Goal: Task Accomplishment & Management: Use online tool/utility

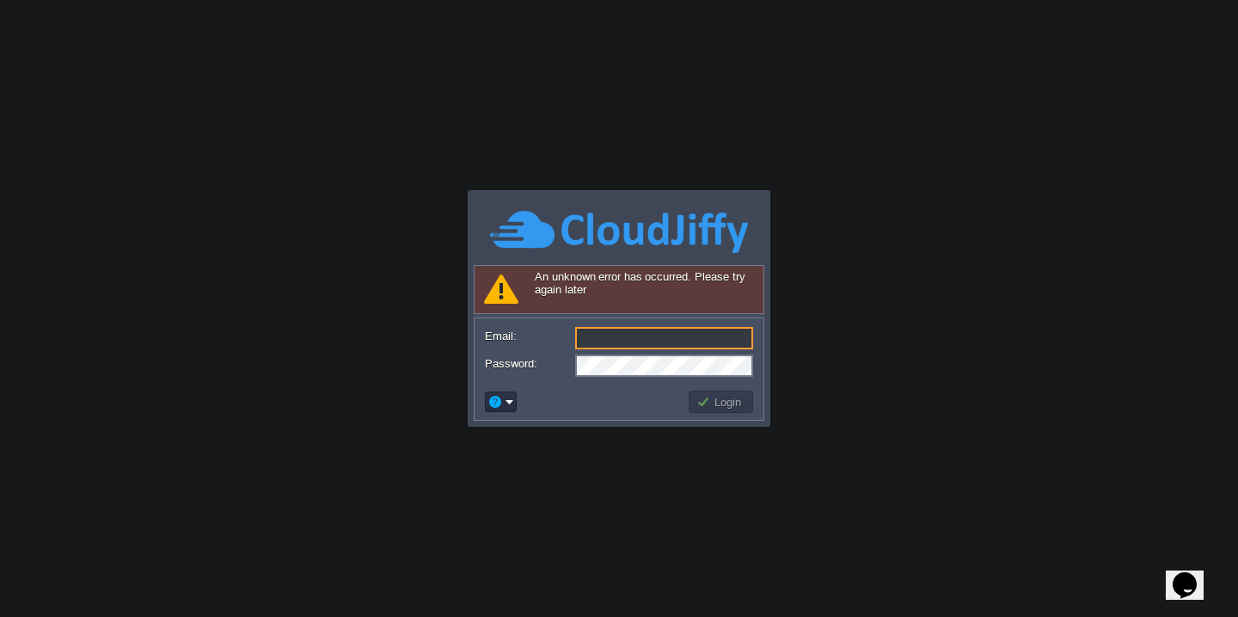
type input "[EMAIL_ADDRESS][DOMAIN_NAME]"
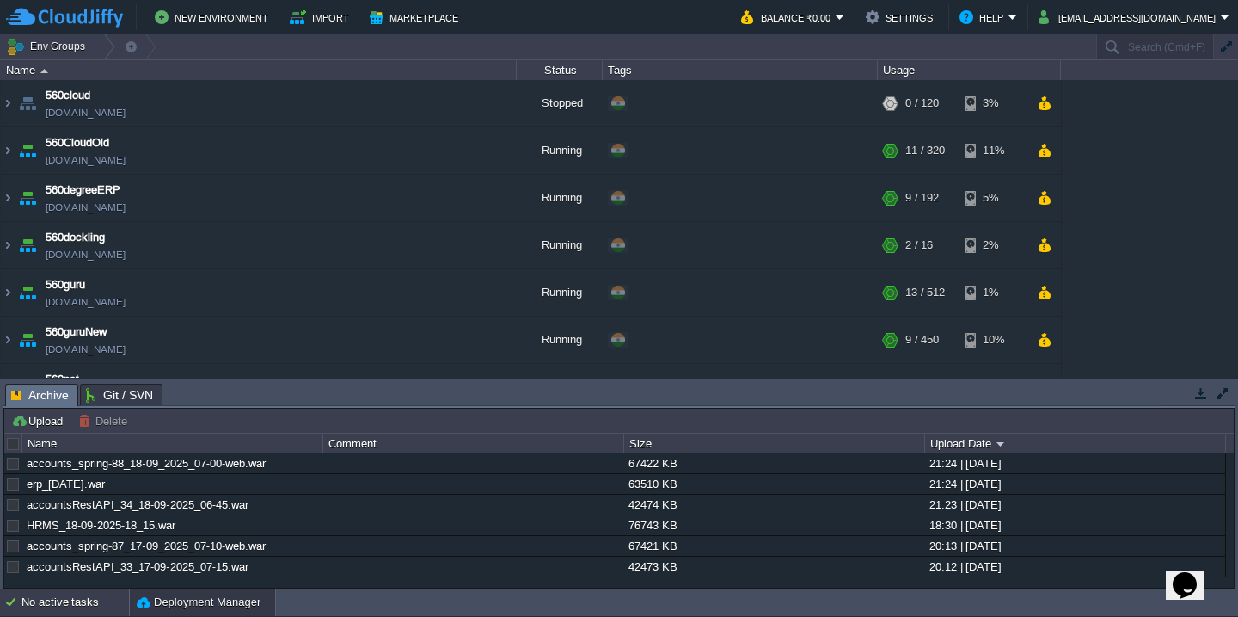
click at [46, 602] on div "No active tasks" at bounding box center [74, 602] width 107 height 28
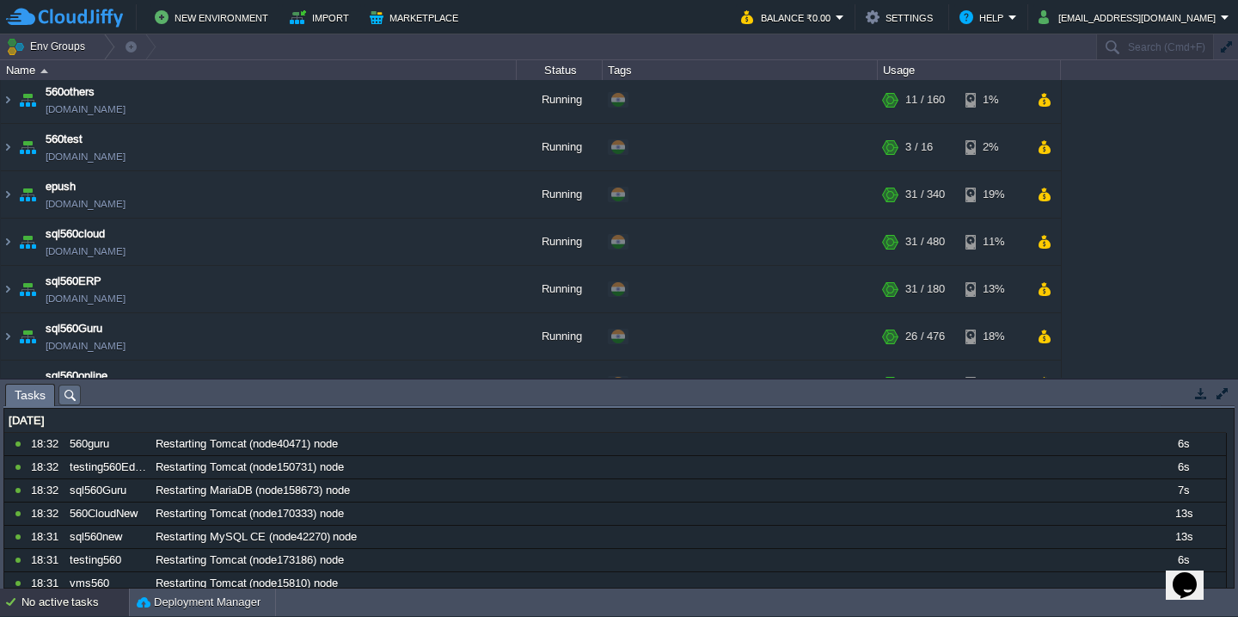
scroll to position [979, 0]
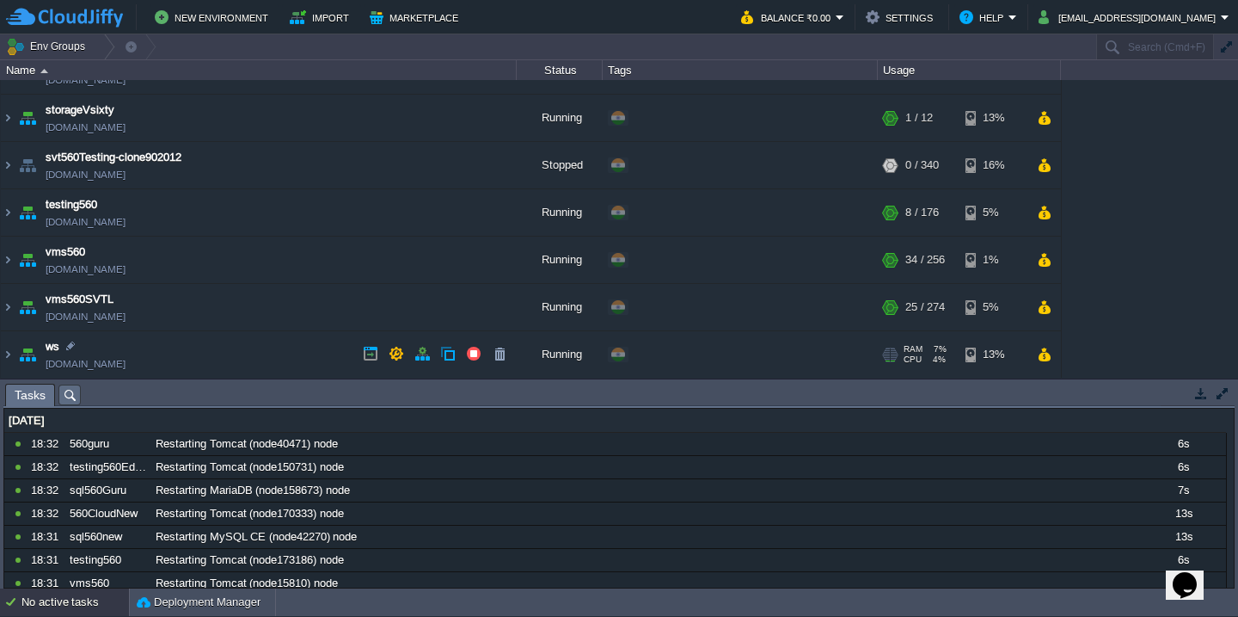
click at [252, 345] on td "ws test560.cloudjiffy.net" at bounding box center [259, 354] width 516 height 47
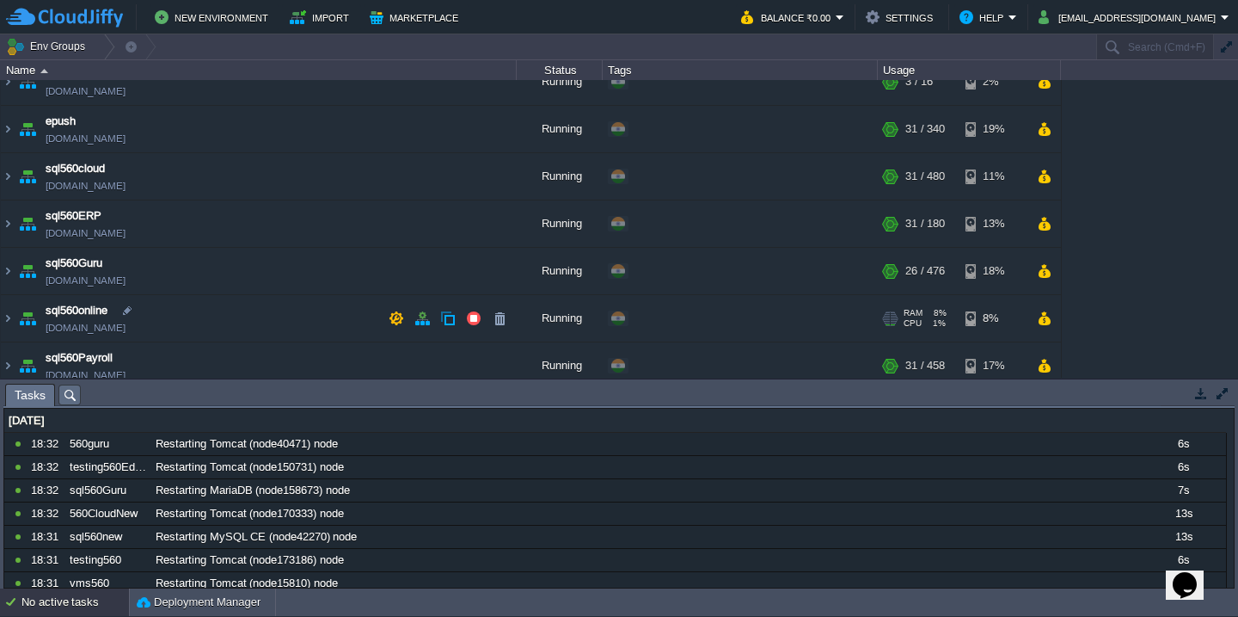
scroll to position [421, 0]
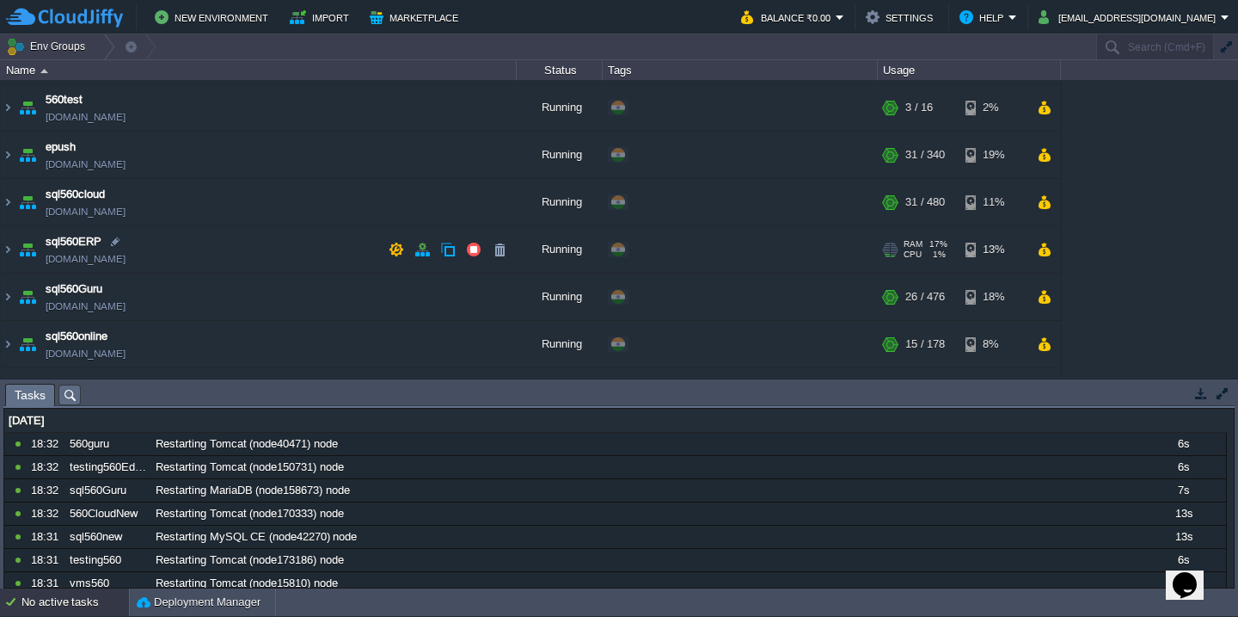
click at [277, 258] on td "sql560ERP sql560erp.cloudjiffy.net" at bounding box center [259, 249] width 516 height 47
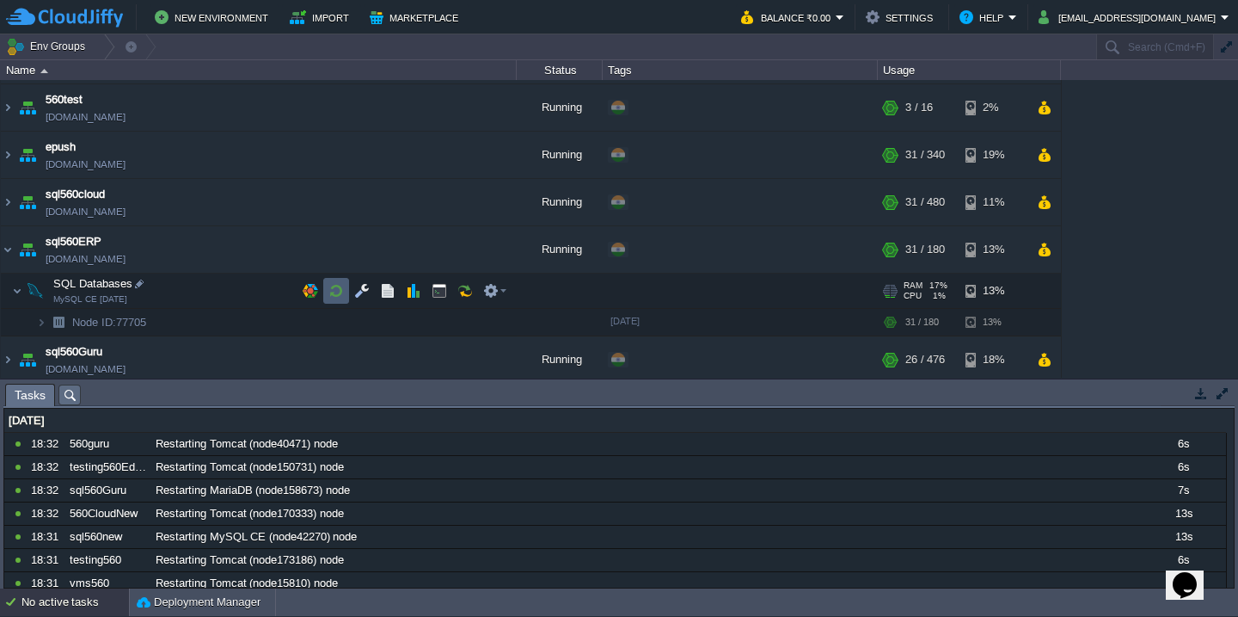
click at [339, 287] on button "button" at bounding box center [335, 290] width 15 height 15
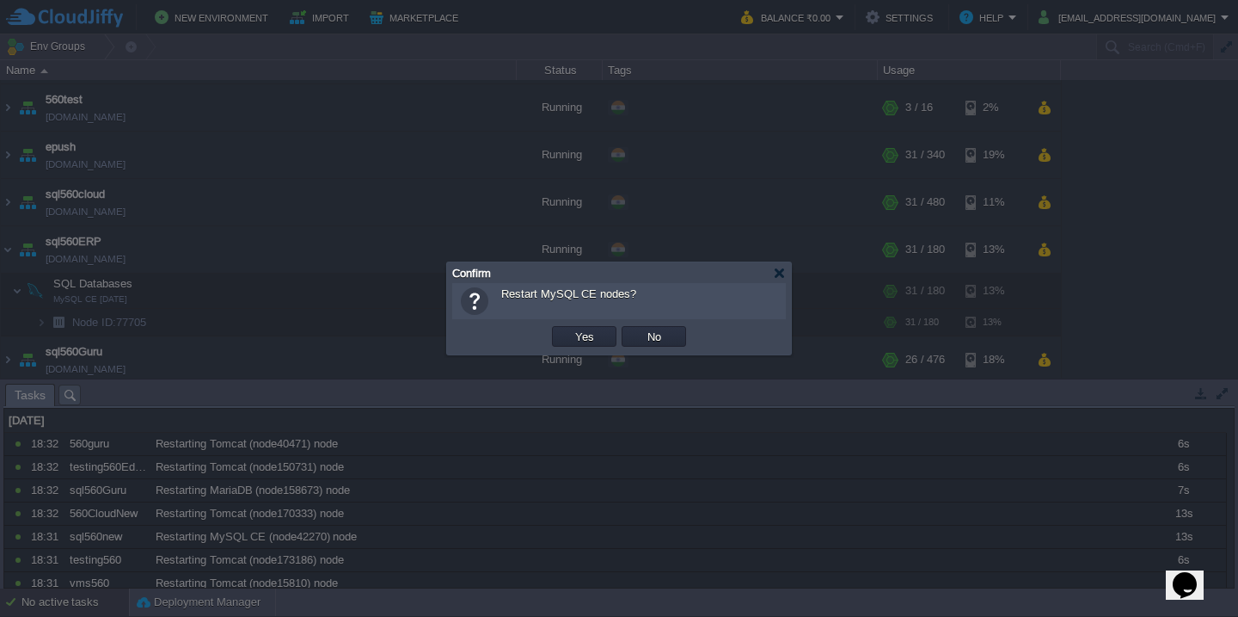
click at [570, 328] on button "Yes" at bounding box center [584, 335] width 29 height 15
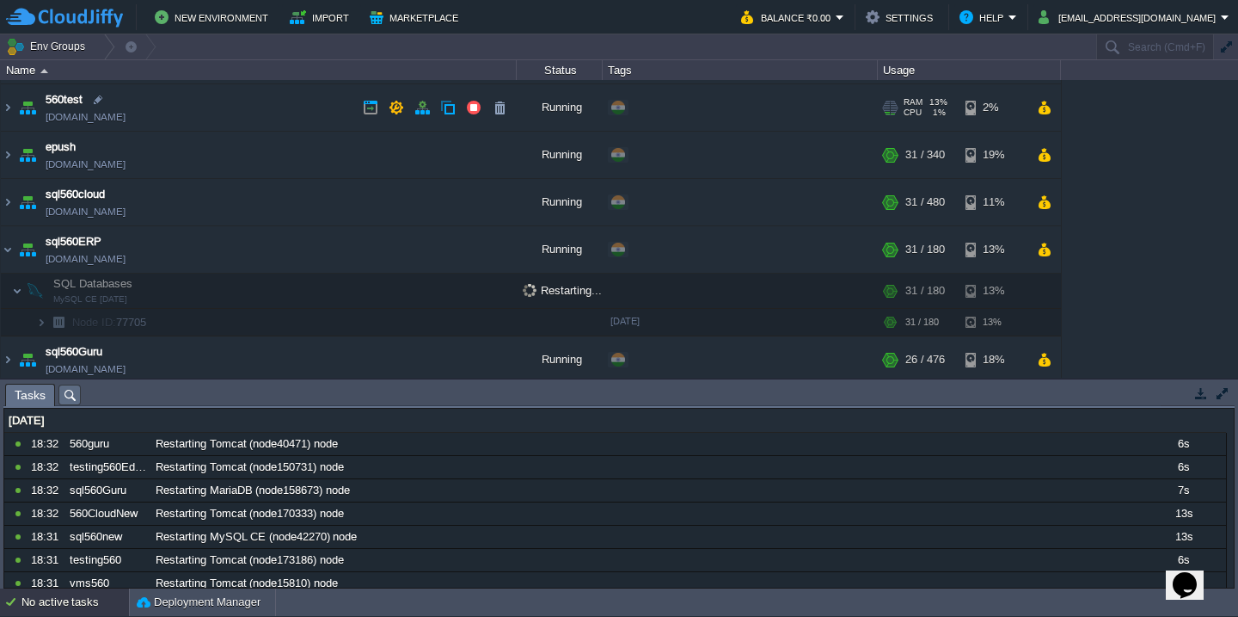
scroll to position [0, 0]
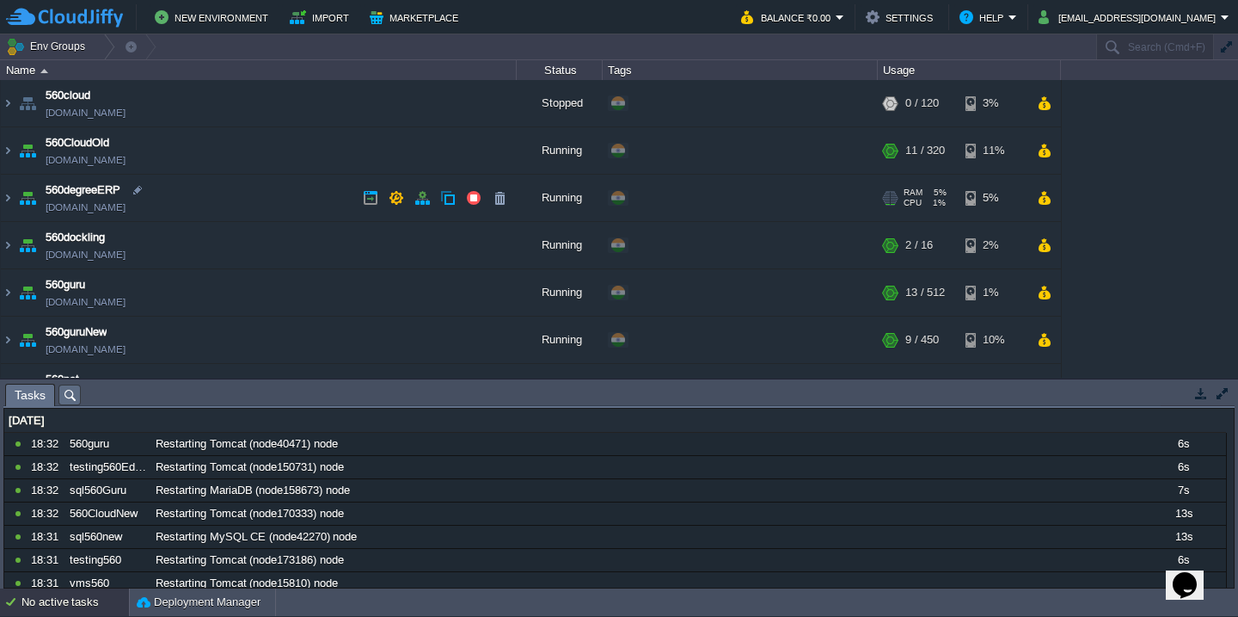
click at [285, 209] on td "560degreeERP 560degreeerp.cloudjiffy.net" at bounding box center [259, 198] width 516 height 47
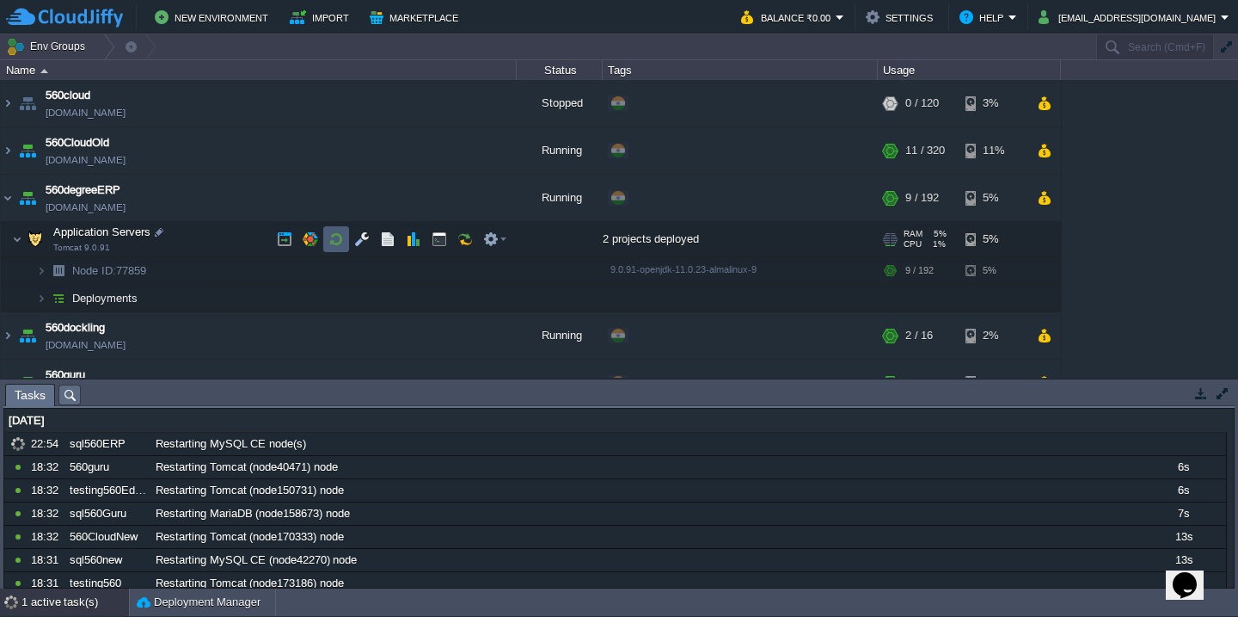
click at [341, 240] on button "button" at bounding box center [335, 238] width 15 height 15
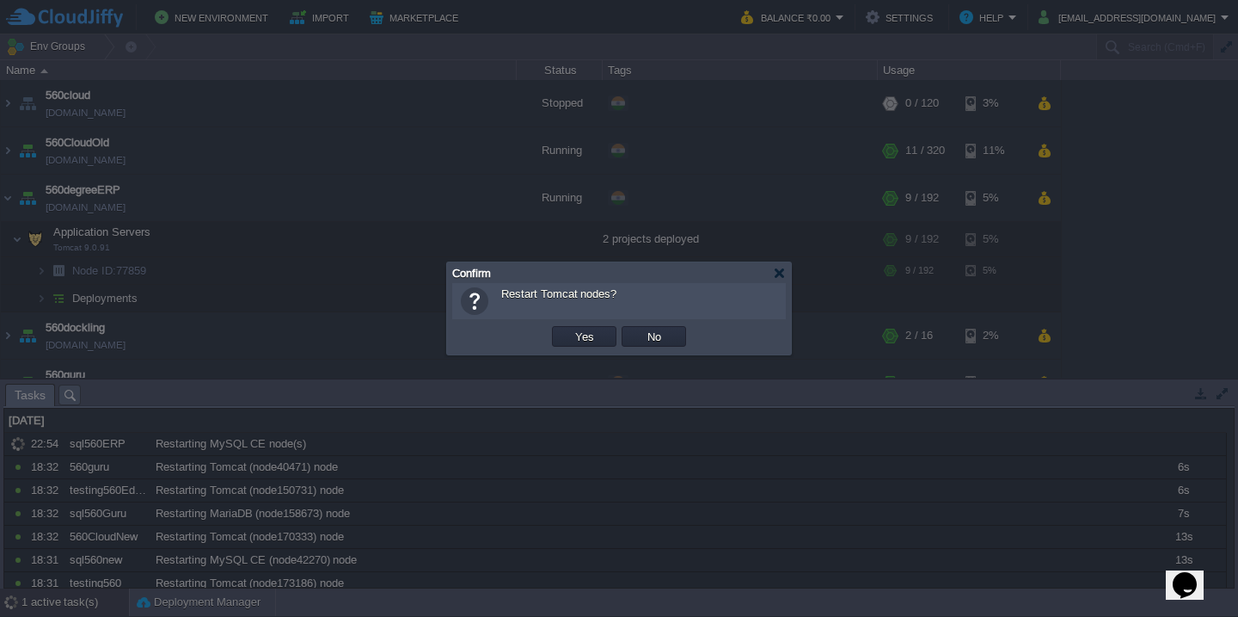
click at [570, 328] on button "Yes" at bounding box center [584, 335] width 29 height 15
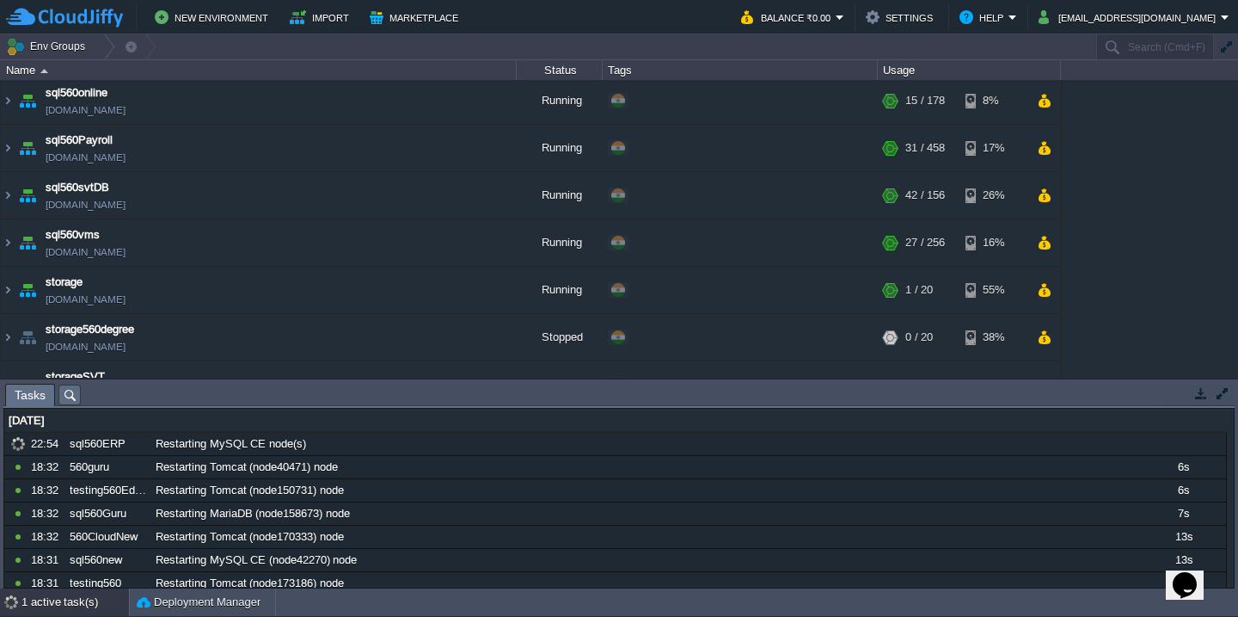
scroll to position [1220, 0]
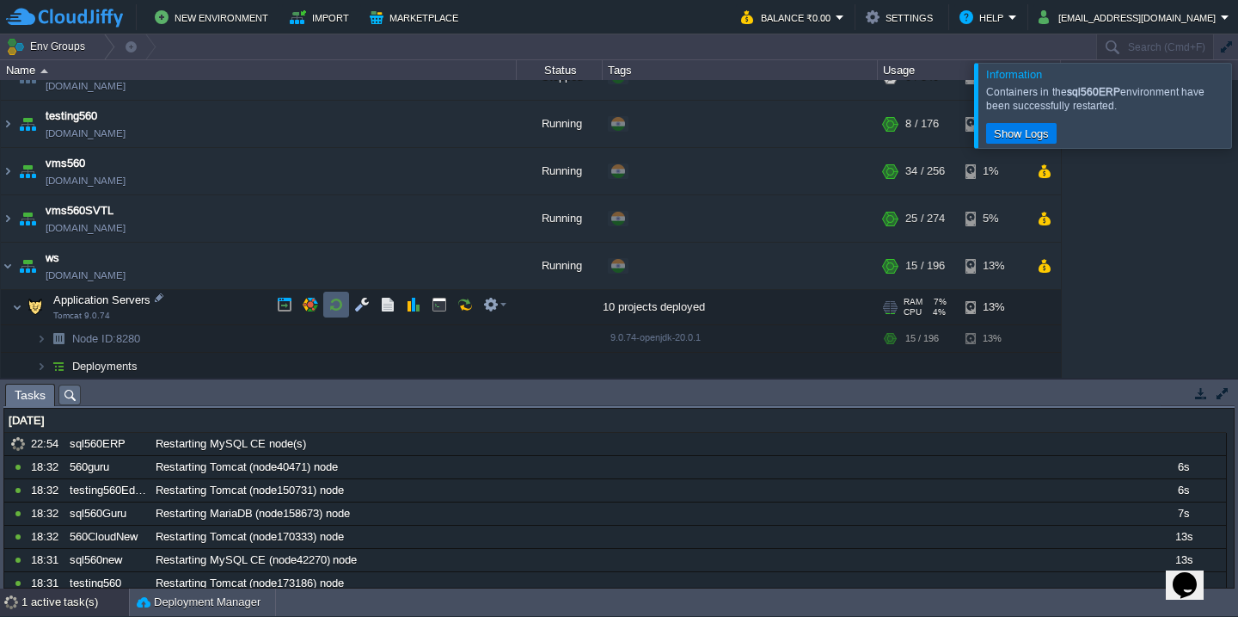
click at [331, 316] on td at bounding box center [336, 305] width 26 height 26
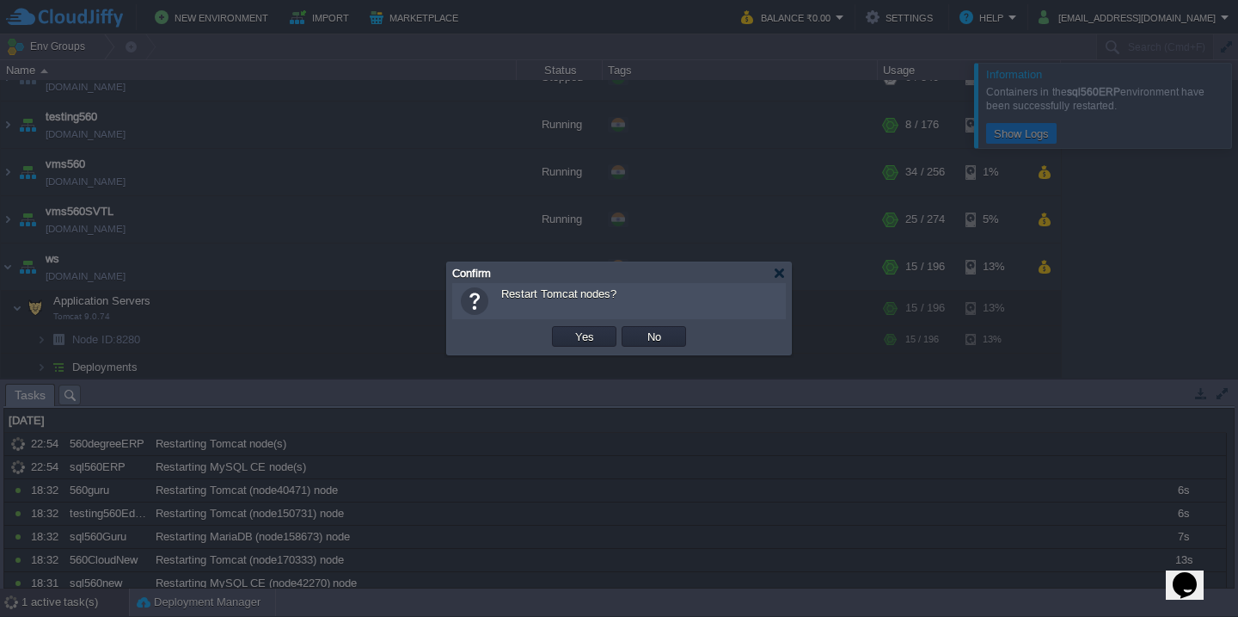
click at [570, 328] on button "Yes" at bounding box center [584, 335] width 29 height 15
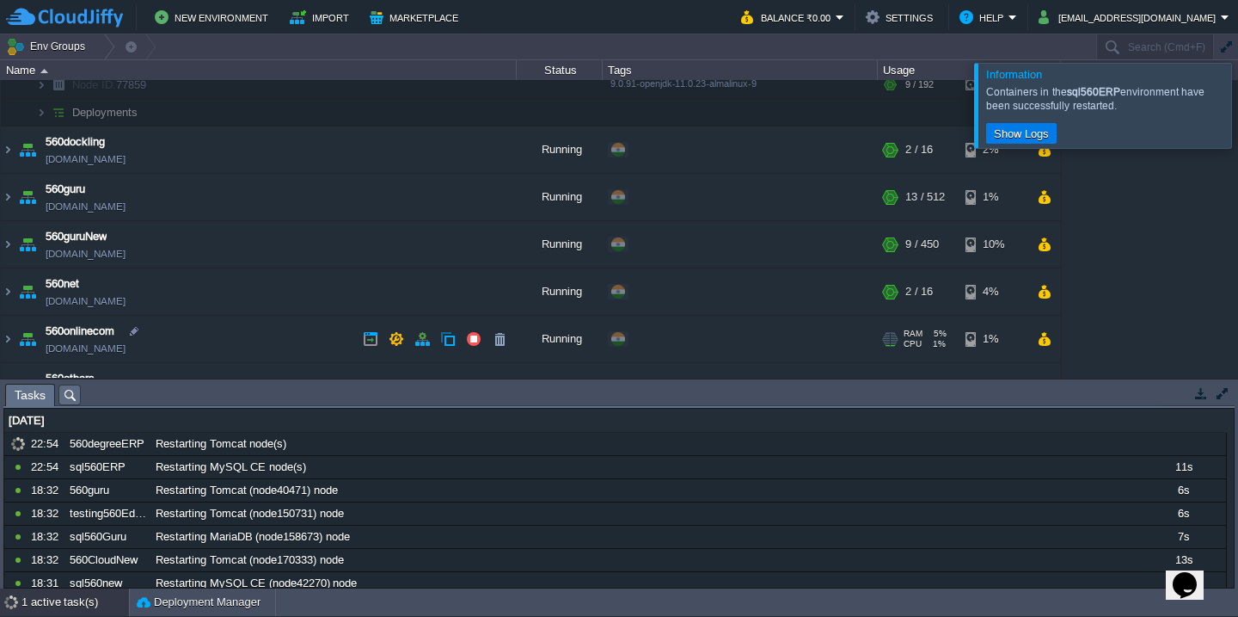
scroll to position [236, 0]
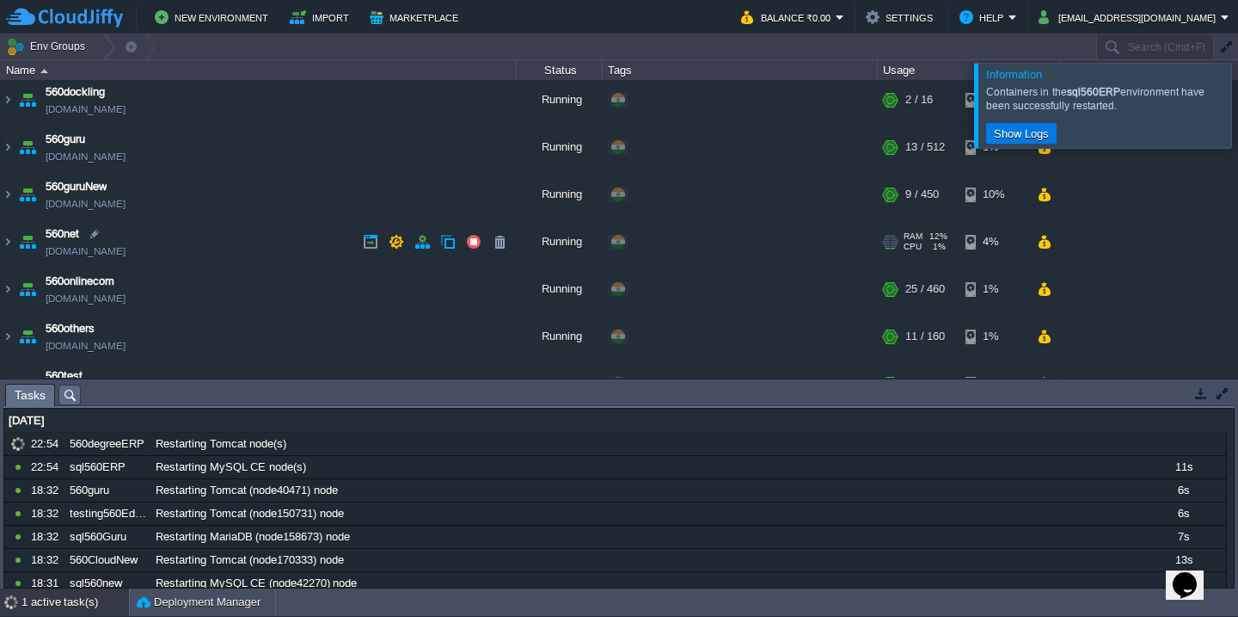
click at [285, 248] on td "560net 560net.cloudjiffy.net" at bounding box center [259, 241] width 516 height 47
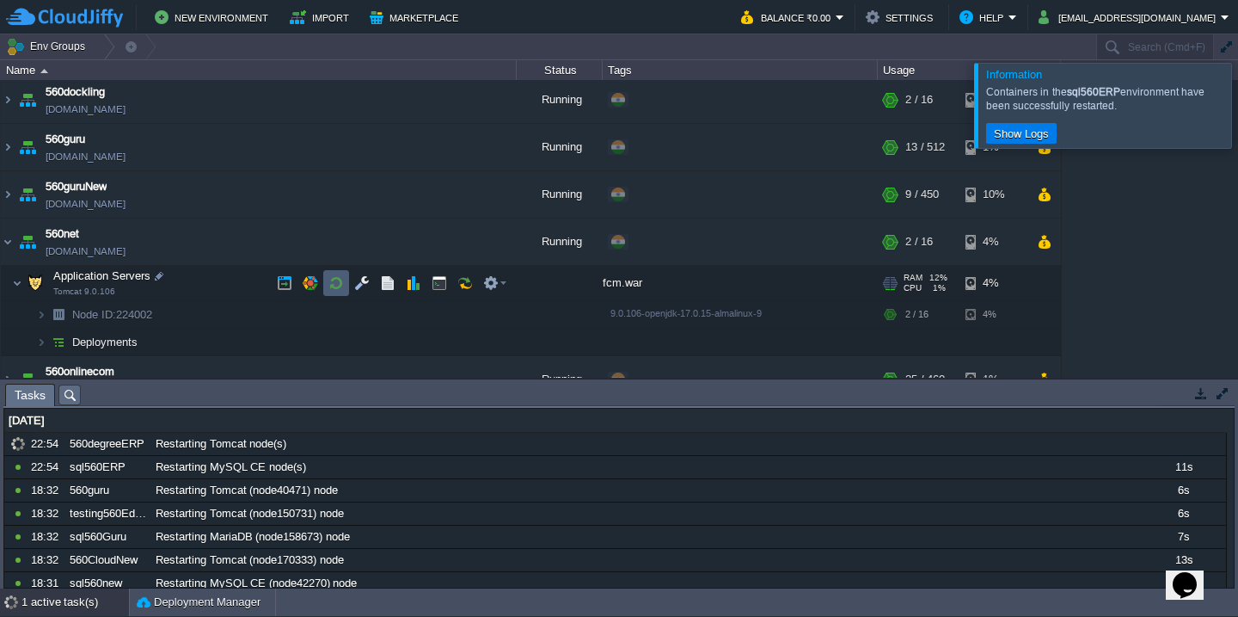
click at [334, 286] on button "button" at bounding box center [335, 282] width 15 height 15
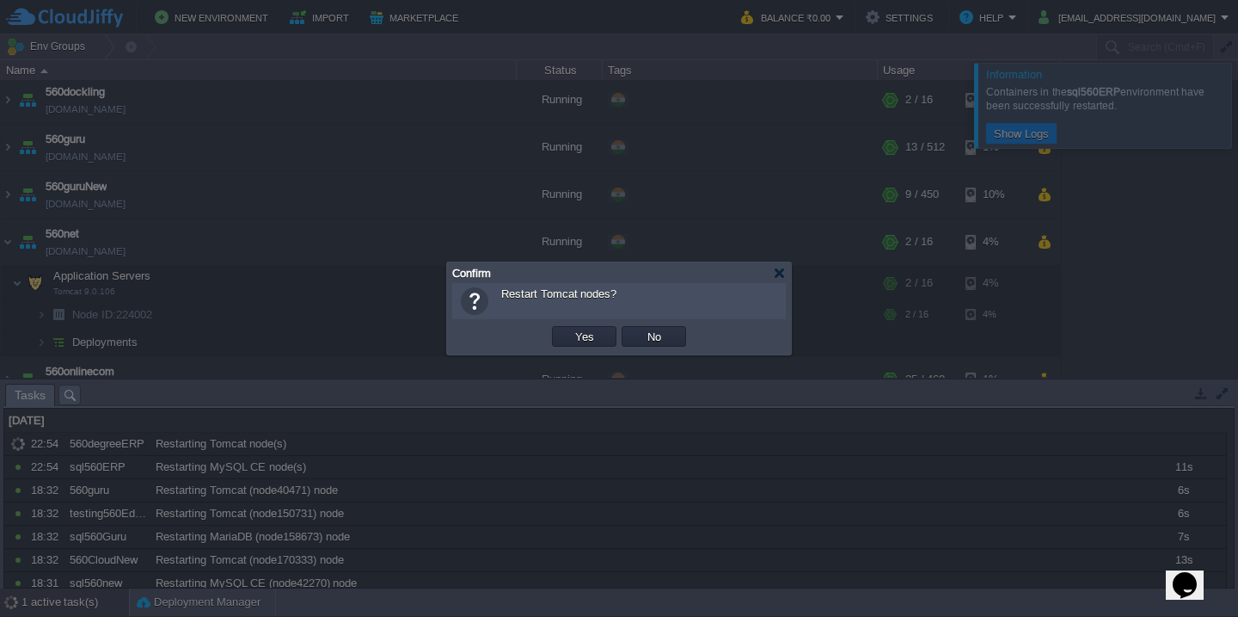
click at [570, 328] on button "Yes" at bounding box center [584, 335] width 29 height 15
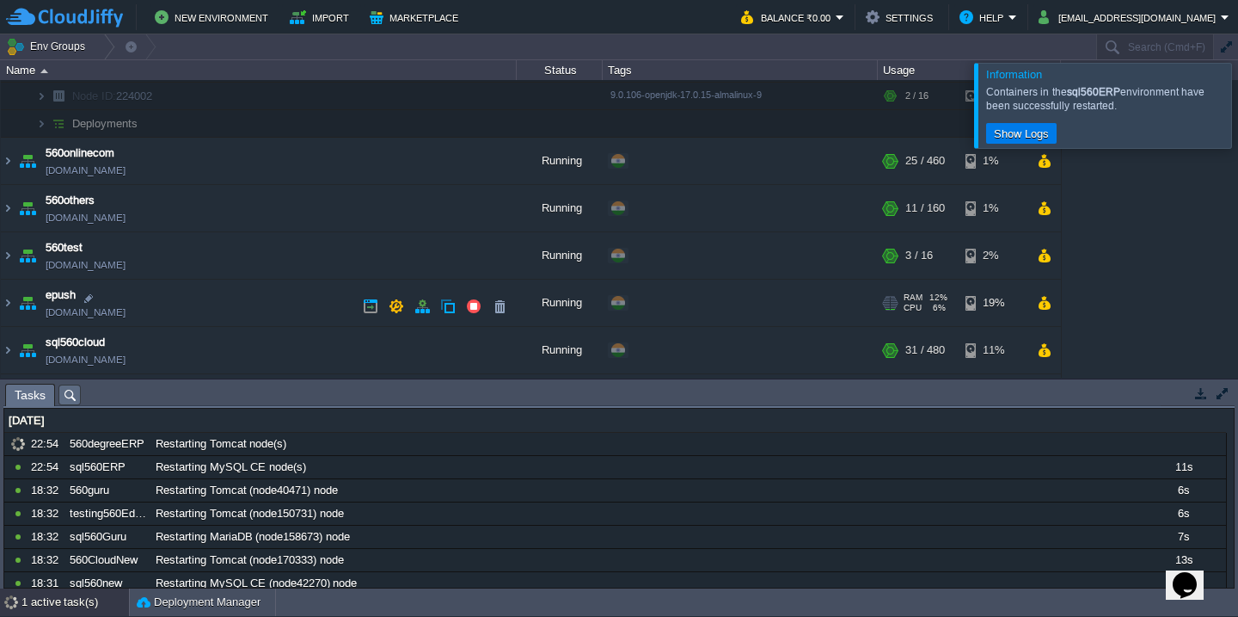
scroll to position [454, 0]
click at [272, 243] on td "560test 560test.cloudjiffy.net" at bounding box center [259, 255] width 516 height 47
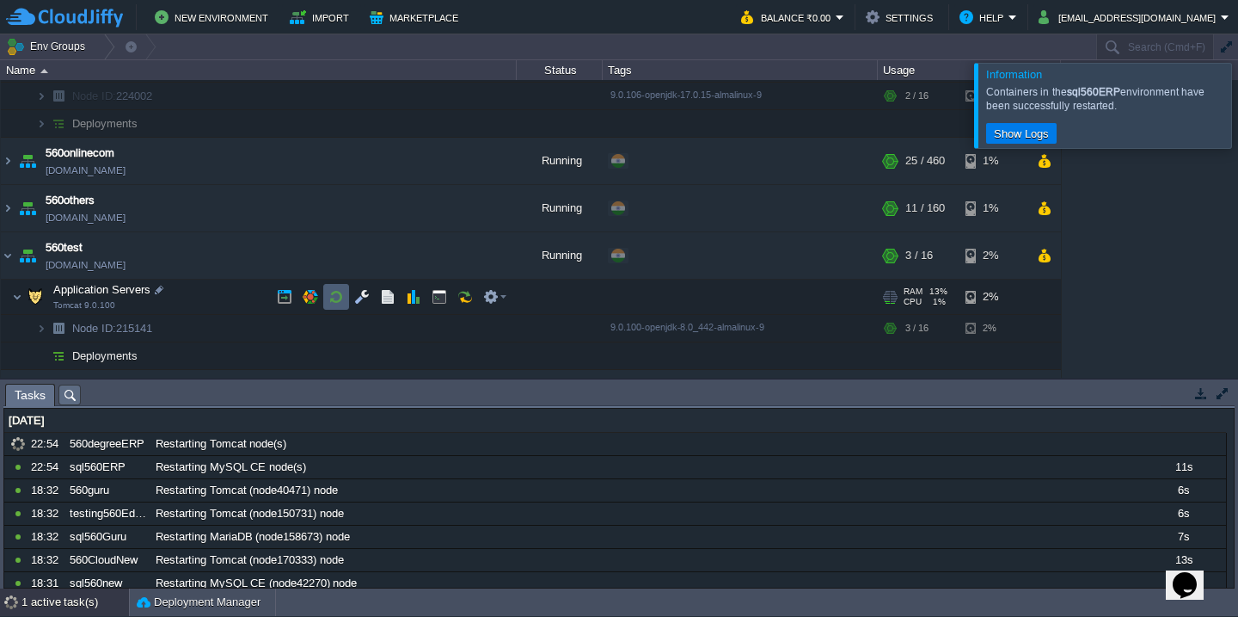
click at [341, 284] on td at bounding box center [336, 297] width 26 height 26
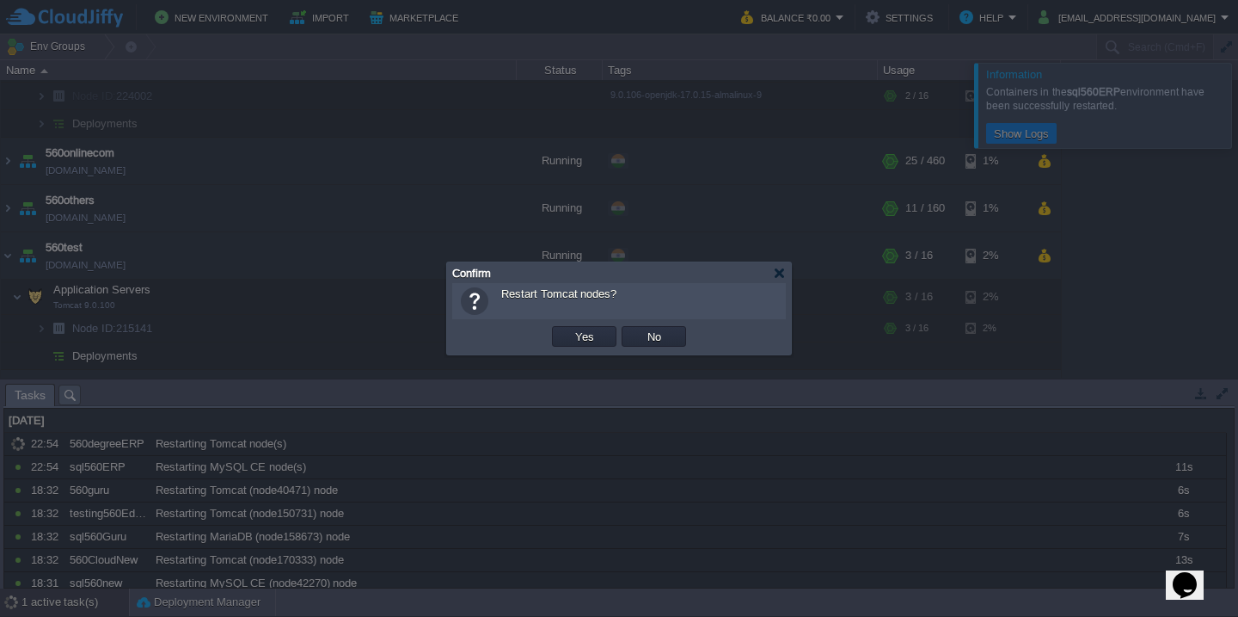
click at [570, 328] on button "Yes" at bounding box center [584, 335] width 29 height 15
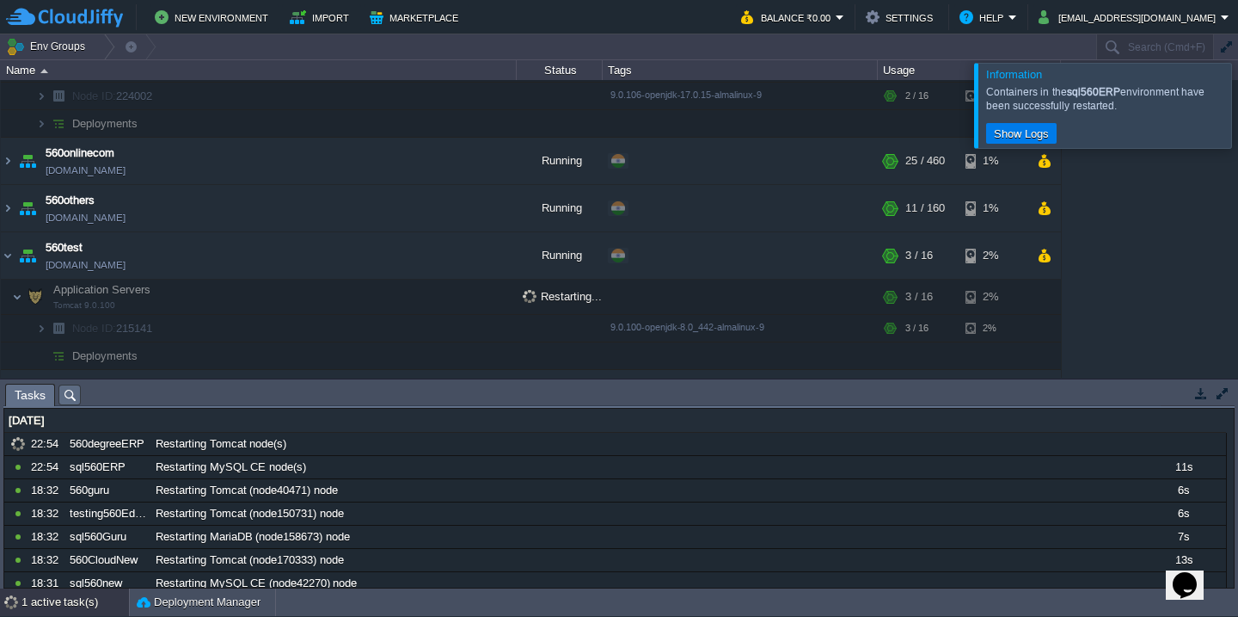
click at [1237, 134] on div at bounding box center [1259, 105] width 0 height 84
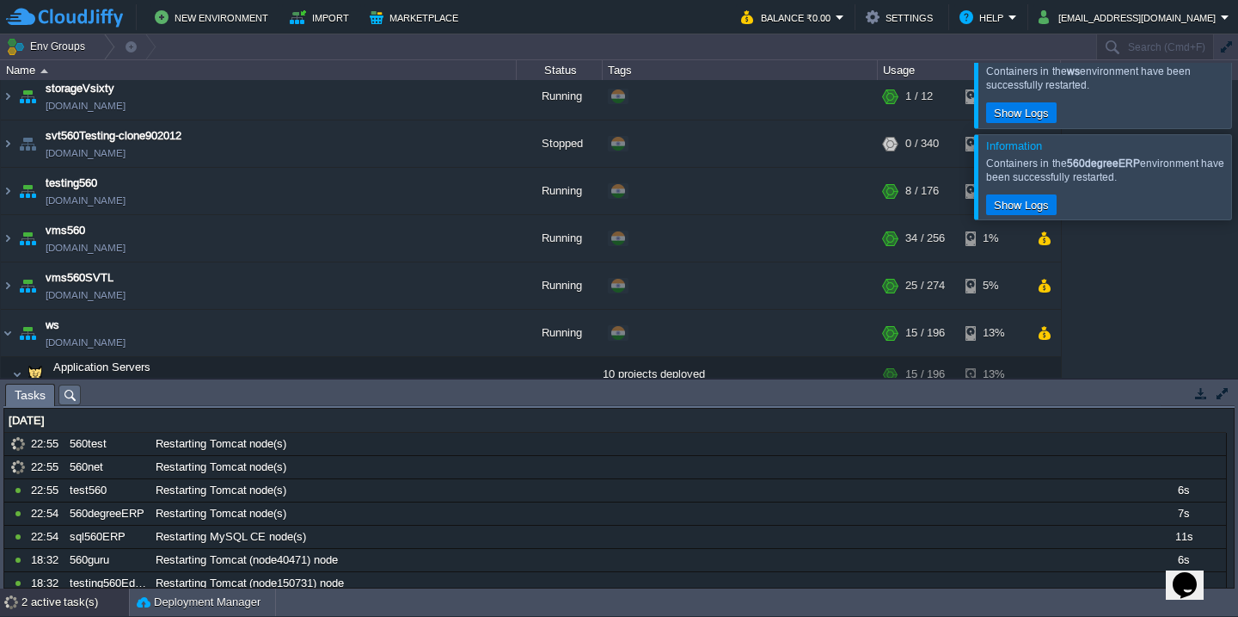
scroll to position [652, 0]
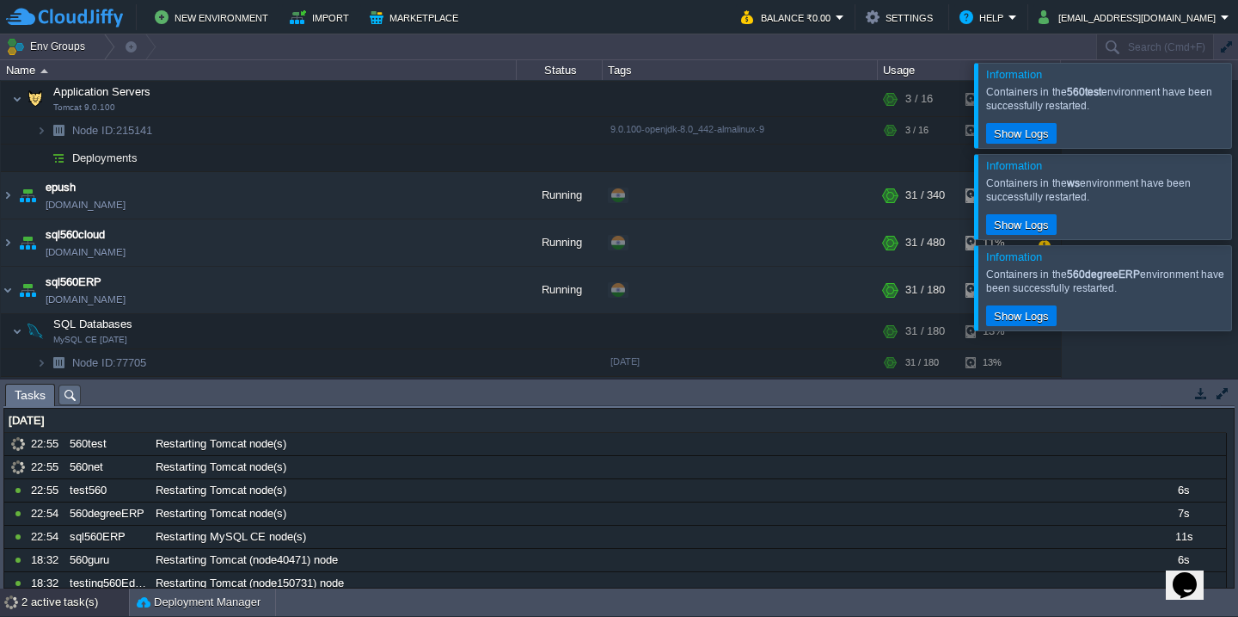
click at [1237, 288] on div at bounding box center [1259, 287] width 0 height 84
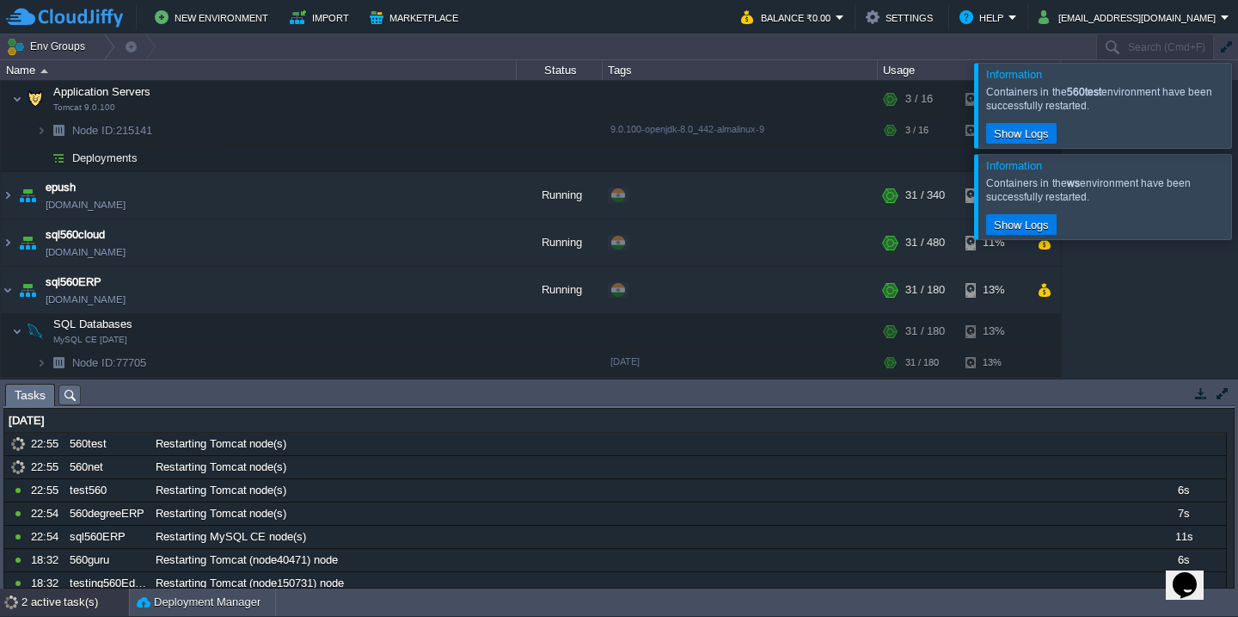
click at [1237, 223] on div at bounding box center [1259, 196] width 0 height 84
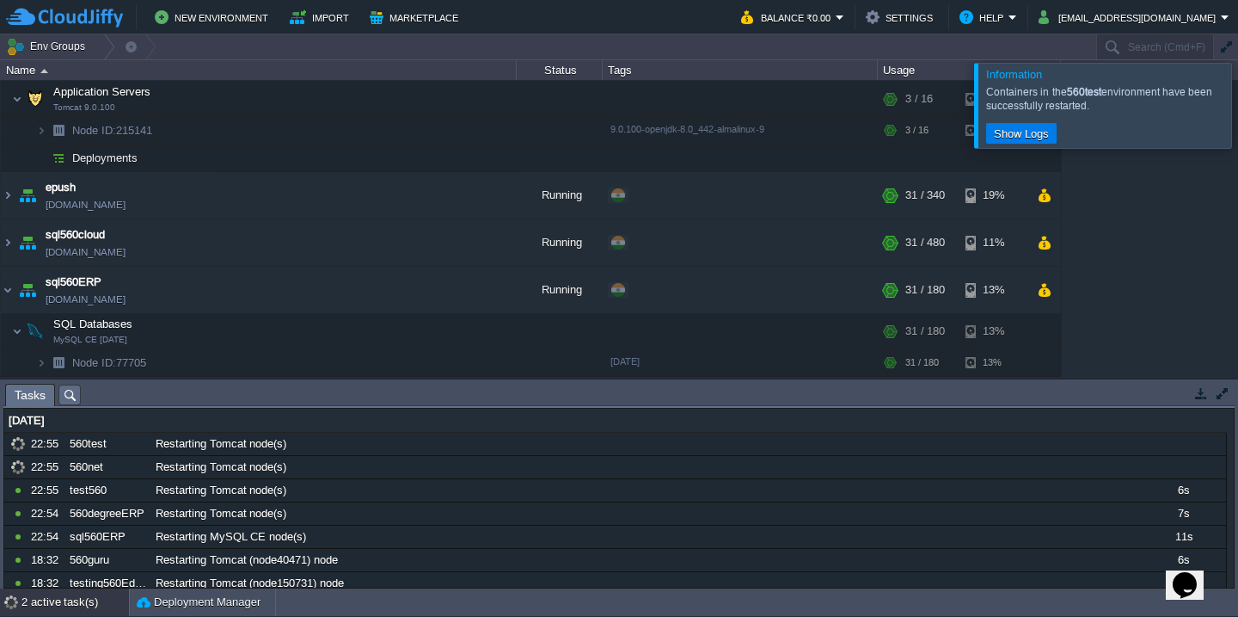
click at [1204, 140] on td "Show Logs" at bounding box center [1108, 133] width 244 height 21
click at [1237, 123] on div at bounding box center [1259, 105] width 0 height 84
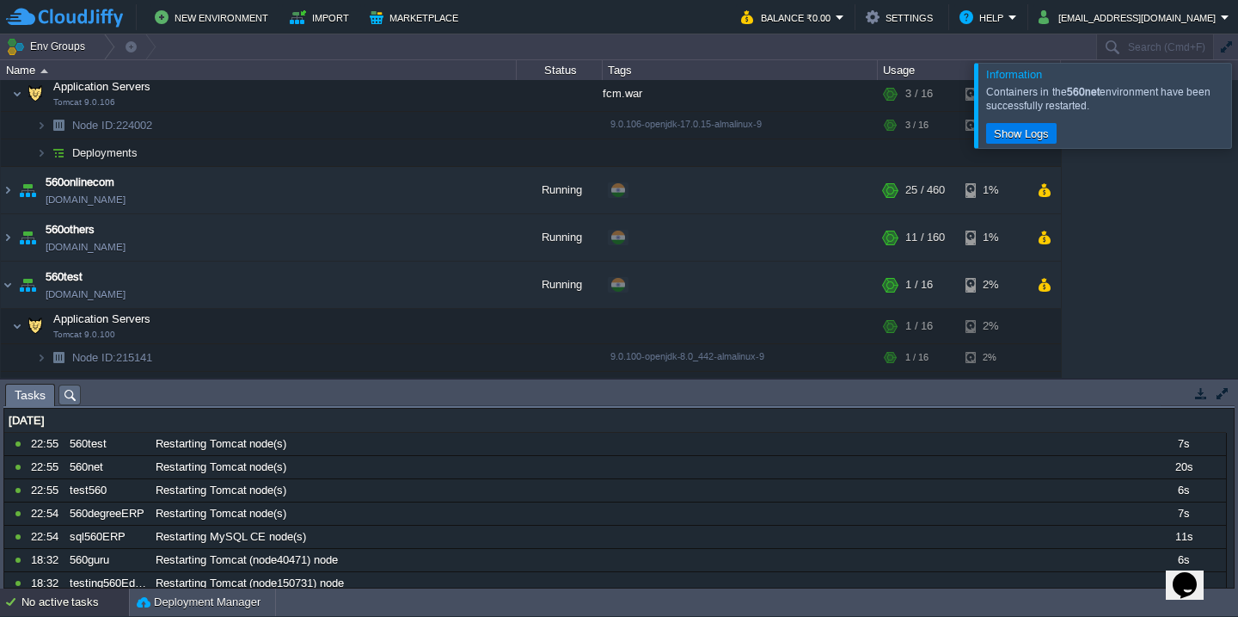
click at [1237, 108] on div at bounding box center [1259, 105] width 0 height 84
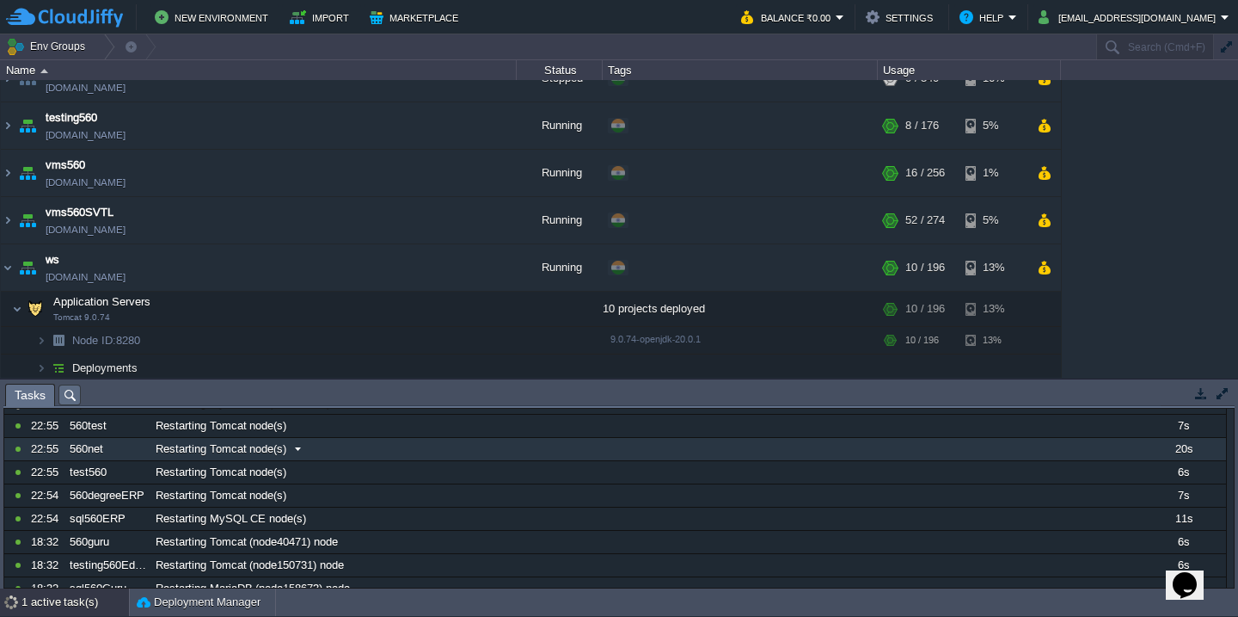
scroll to position [0, 0]
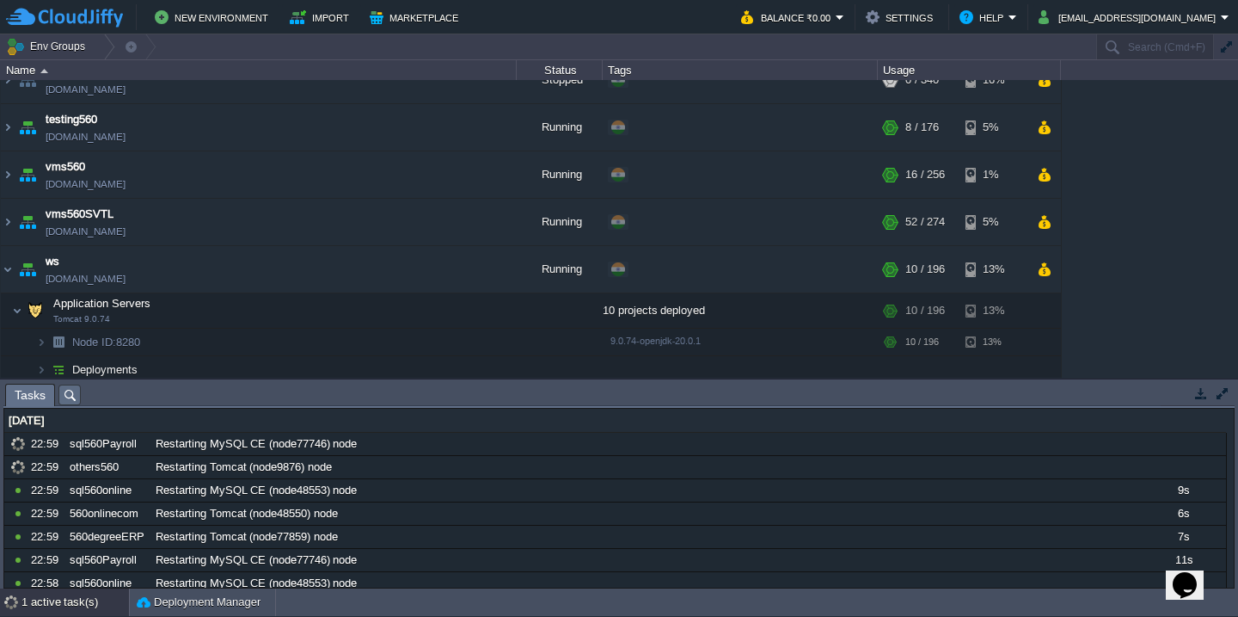
click at [1219, 389] on button "button" at bounding box center [1222, 392] width 15 height 15
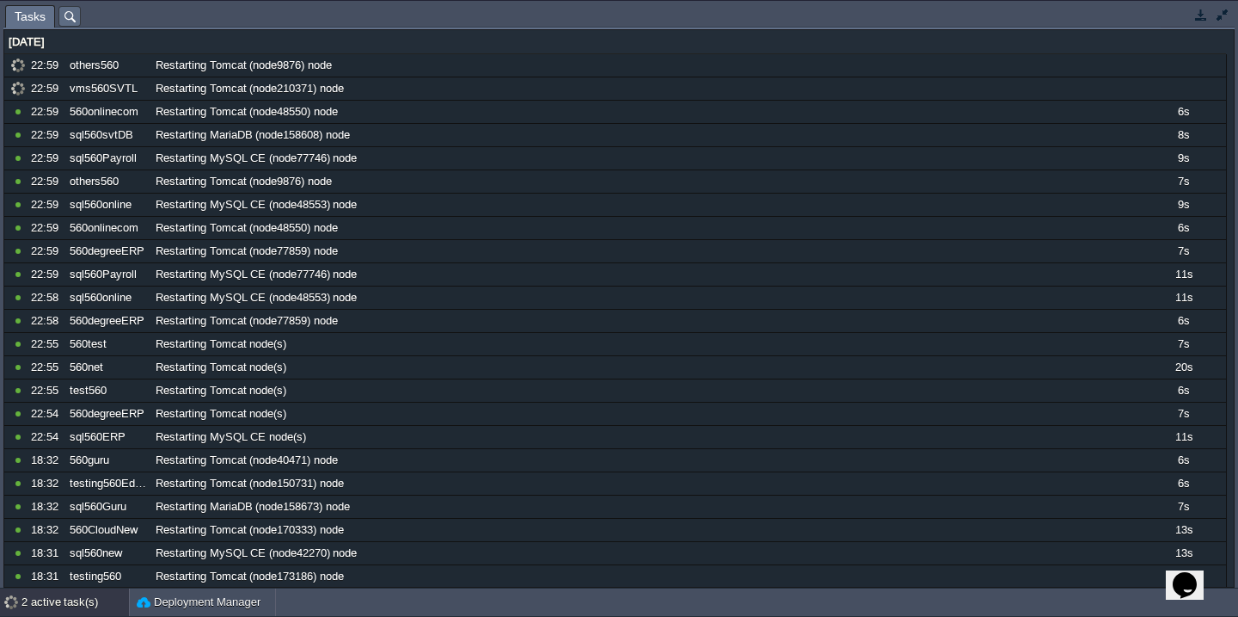
click at [1221, 15] on button "button" at bounding box center [1222, 14] width 15 height 15
